Goal: Task Accomplishment & Management: Manage account settings

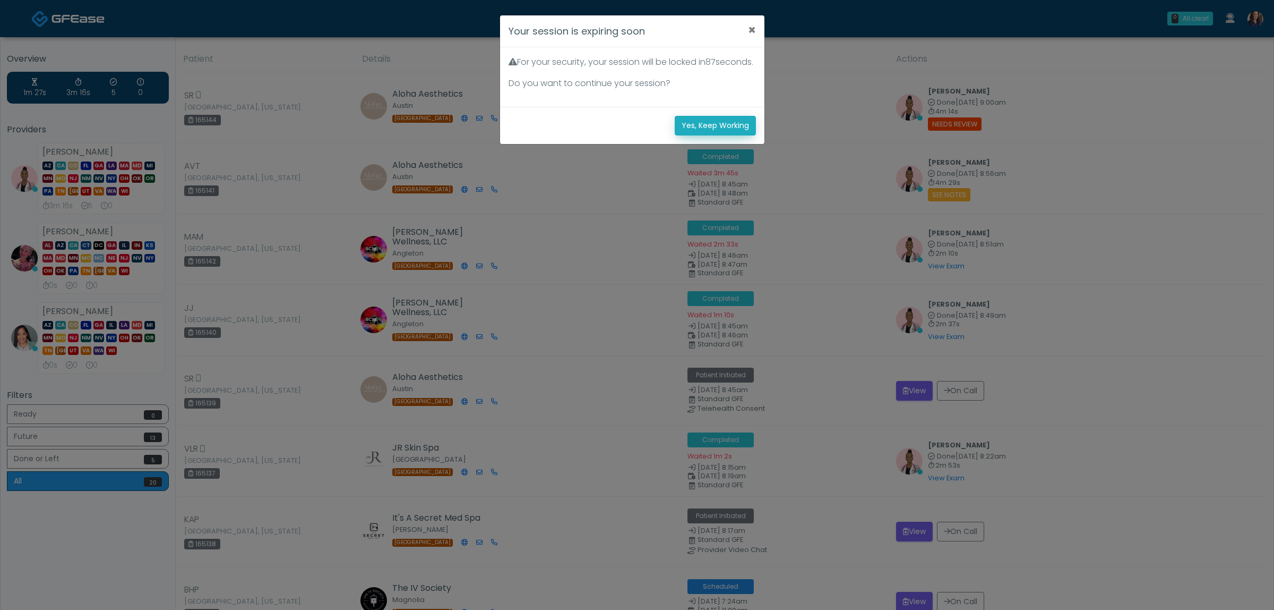
click at [742, 134] on button "Yes, Keep Working" at bounding box center [715, 126] width 81 height 20
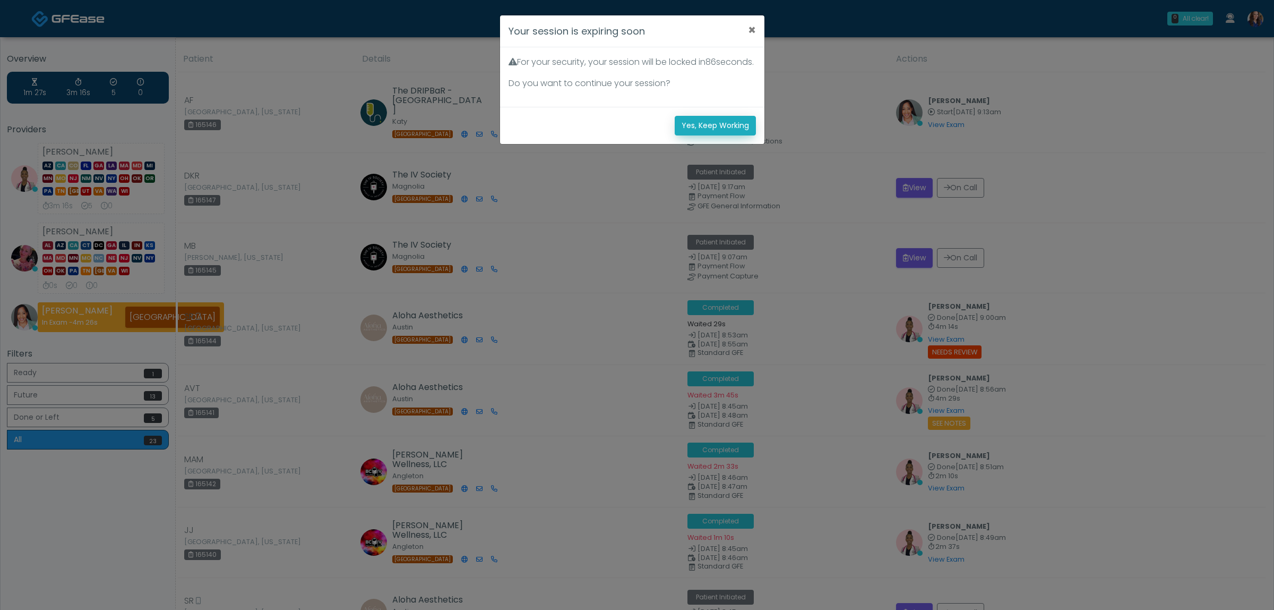
click at [721, 135] on button "Yes, Keep Working" at bounding box center [715, 126] width 81 height 20
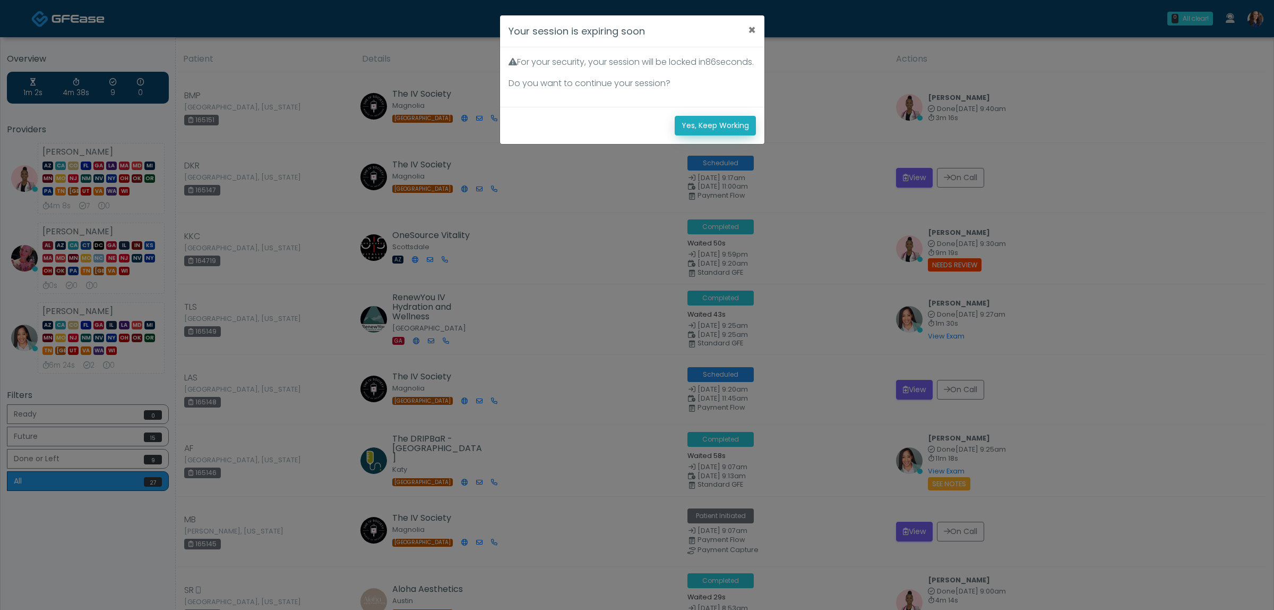
click at [715, 134] on button "Yes, Keep Working" at bounding box center [715, 126] width 81 height 20
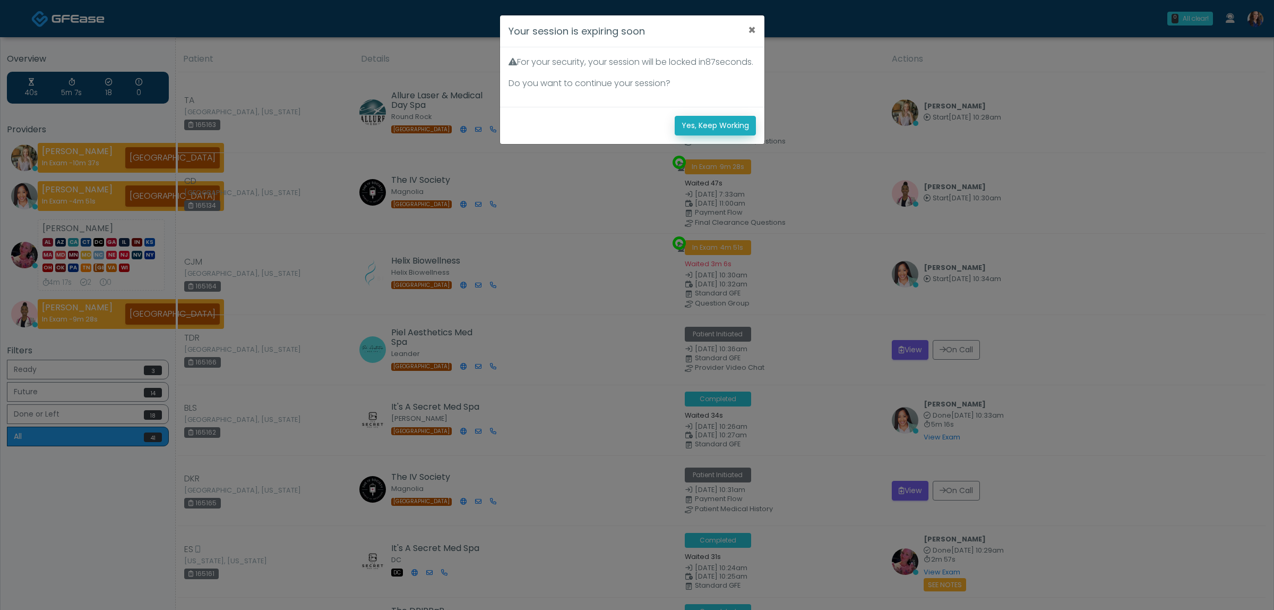
click at [699, 133] on button "Yes, Keep Working" at bounding box center [715, 126] width 81 height 20
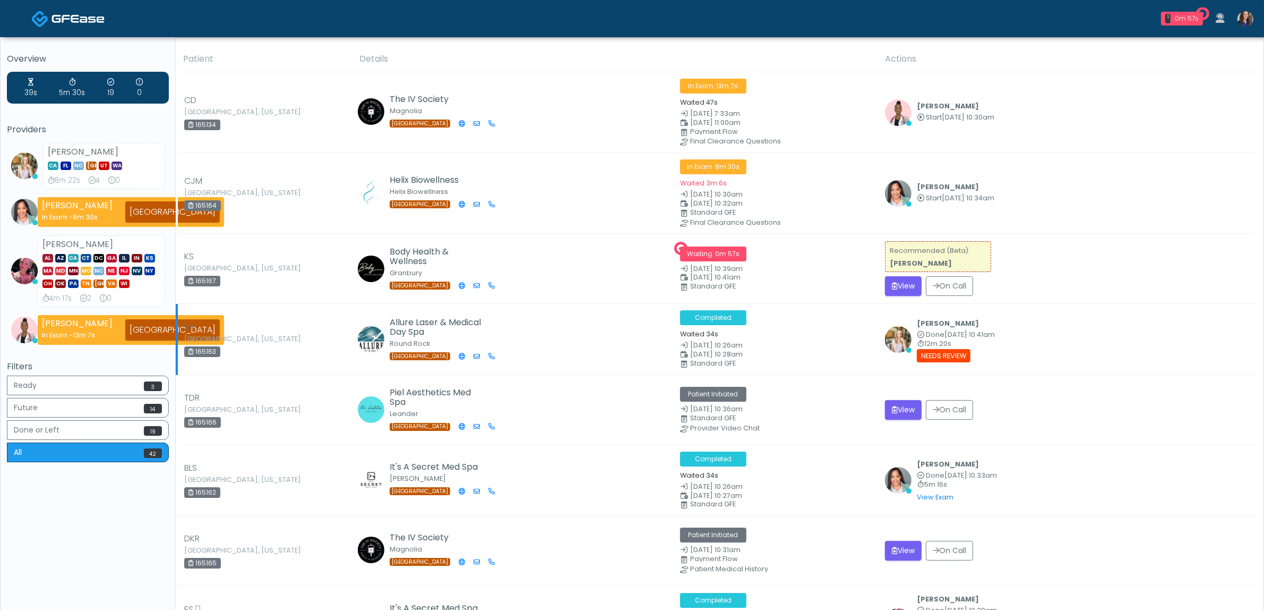
click at [1158, 366] on td "[PERSON_NAME] Done [DATE] 10:41am 12m 20s View Exam | Unreview Needs Review" at bounding box center [1067, 339] width 377 height 71
